Goal: Transaction & Acquisition: Purchase product/service

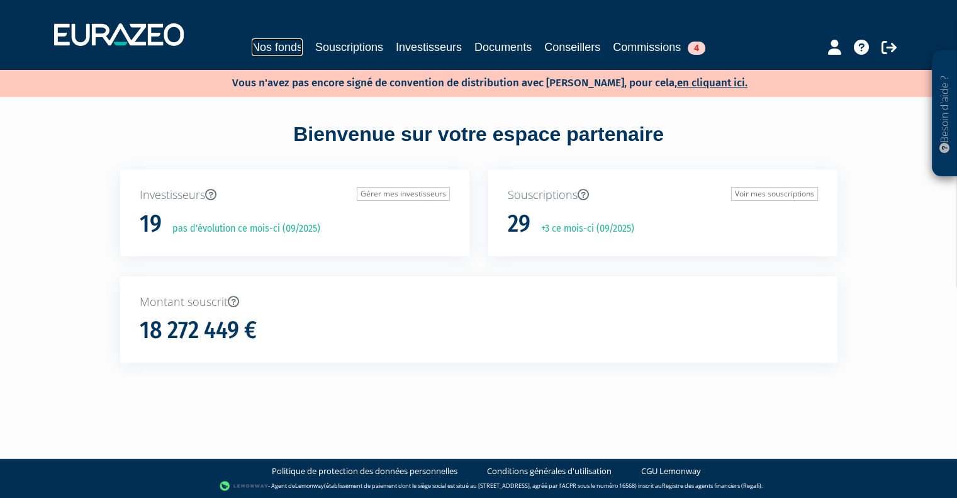
click at [254, 50] on link "Nos fonds" at bounding box center [277, 47] width 51 height 18
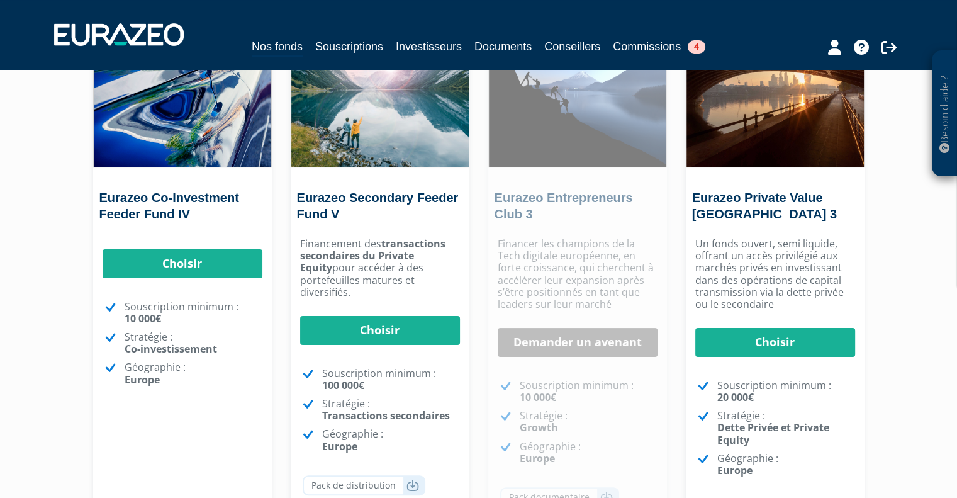
scroll to position [176, 0]
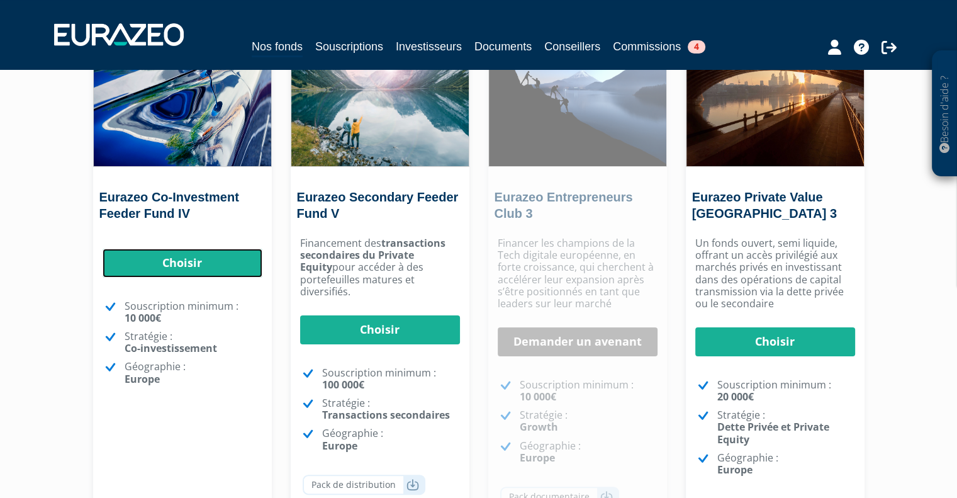
click at [145, 271] on link "Choisir" at bounding box center [183, 263] width 160 height 29
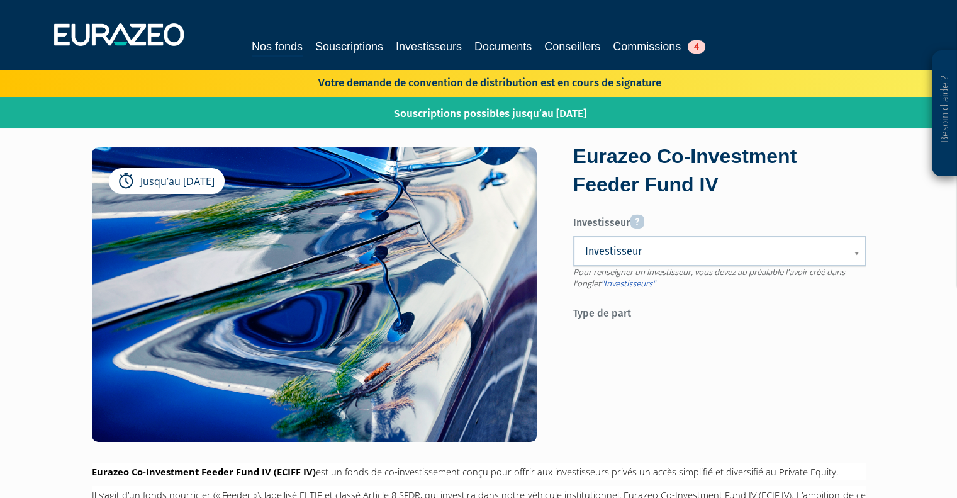
scroll to position [13, 0]
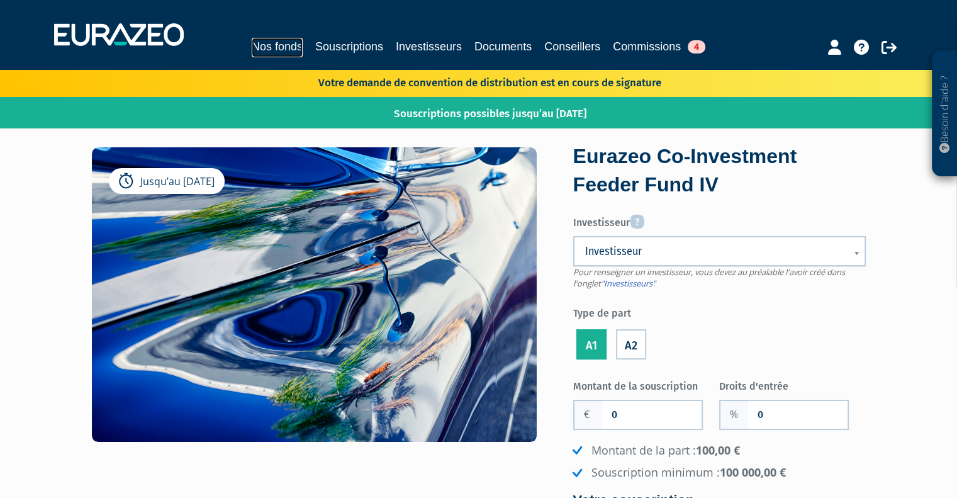
click at [254, 53] on link "Nos fonds" at bounding box center [277, 48] width 51 height 20
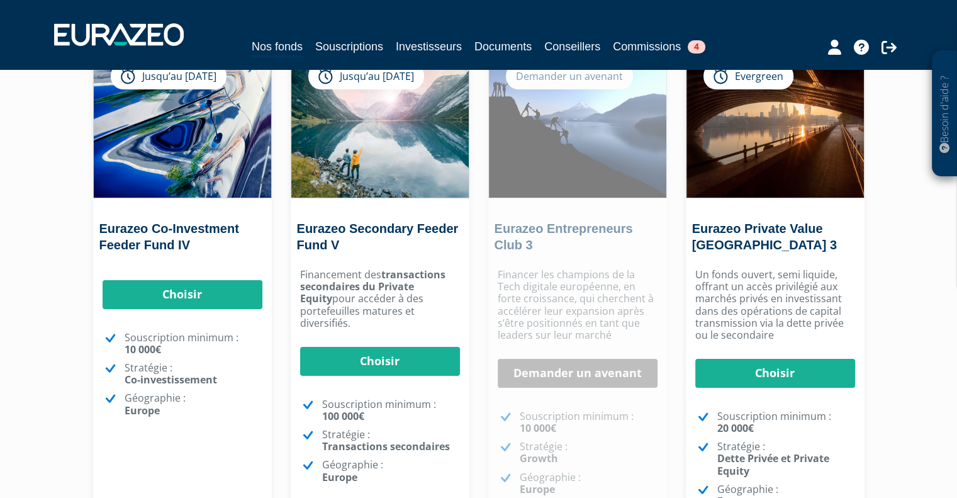
scroll to position [125, 0]
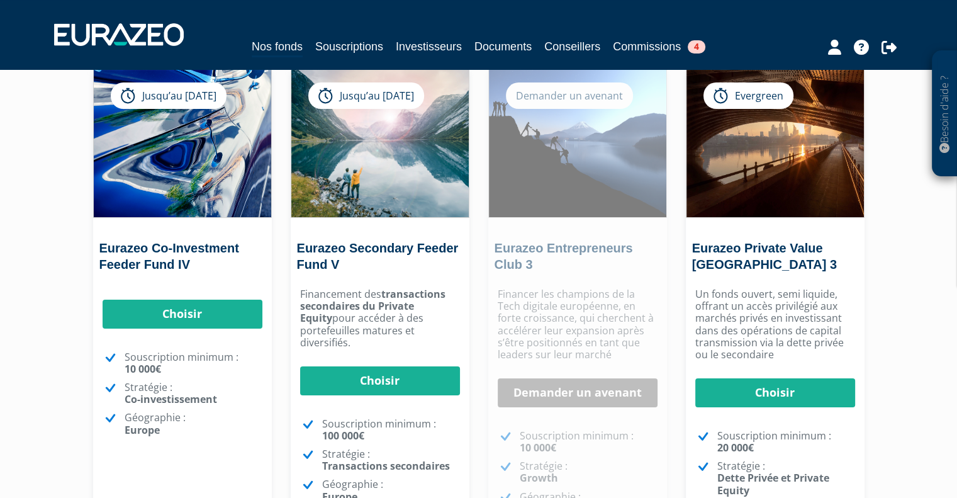
scroll to position [125, 0]
click at [196, 313] on link "Choisir" at bounding box center [183, 314] width 160 height 29
